Goal: Check status: Check status

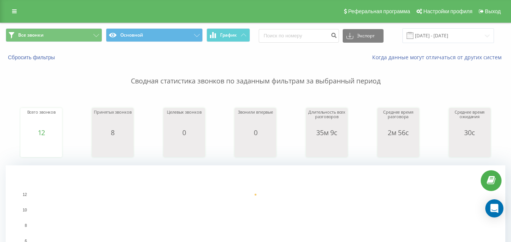
click at [374, 212] on rect "A chart." at bounding box center [256, 241] width 450 height 93
